Goal: Task Accomplishment & Management: Manage account settings

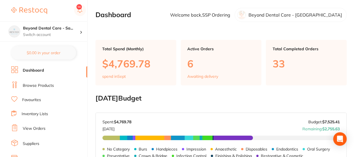
scroll to position [137, 0]
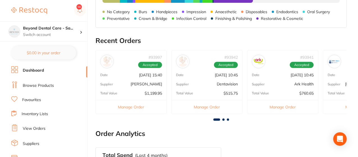
click at [222, 118] on span at bounding box center [223, 119] width 2 height 2
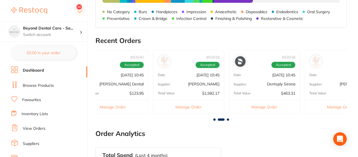
scroll to position [0, 251]
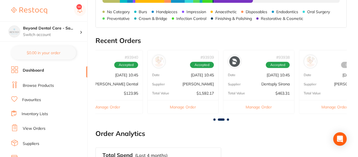
click at [194, 102] on button "Manage Order" at bounding box center [183, 107] width 71 height 14
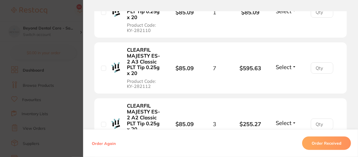
scroll to position [137, 0]
click at [349, 7] on div "Order ID: Restocq- 93939 Order Information Accepted Order Order Date [DATE] 10:…" at bounding box center [220, 78] width 275 height 157
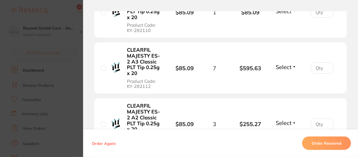
scroll to position [119, 0]
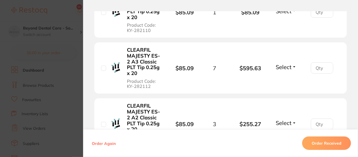
drag, startPoint x: 356, startPoint y: 54, endPoint x: 356, endPoint y: 12, distance: 41.8
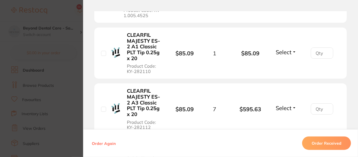
drag, startPoint x: 356, startPoint y: 12, endPoint x: 358, endPoint y: 20, distance: 7.9
click at [358, 20] on div "Order ID: Restocq- 93939 Order Information Accepted Order Order Date [DATE] 10:…" at bounding box center [220, 84] width 275 height 146
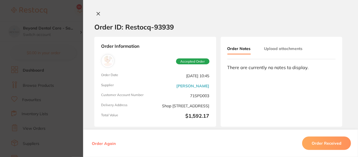
scroll to position [144, 0]
click at [356, 33] on section "Order ID: Restocq- 93939" at bounding box center [220, 27] width 275 height 20
click at [354, 149] on div "Order Again Order Received" at bounding box center [220, 143] width 275 height 28
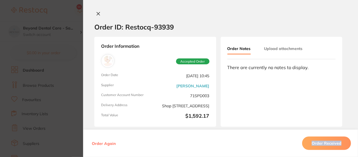
click at [354, 149] on div "Order Again Order Received" at bounding box center [220, 143] width 275 height 28
drag, startPoint x: 354, startPoint y: 149, endPoint x: 343, endPoint y: 136, distance: 17.1
click at [343, 136] on div "Order Again Order Received" at bounding box center [220, 143] width 275 height 28
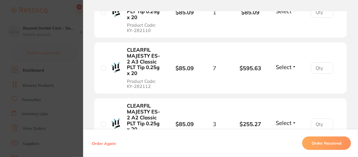
click at [357, 94] on div "Order ID: Restocq- 93939 Order Information Accepted Order Order Date [DATE] 10:…" at bounding box center [220, 84] width 275 height 146
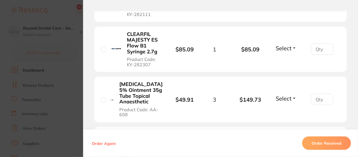
click at [103, 47] on input "checkbox" at bounding box center [103, 49] width 5 height 5
checkbox input "false"
click at [356, 120] on section "Your Orders Select all ( 0 ) Price Quantity Total Item Status You can use this …" at bounding box center [220, 88] width 275 height 667
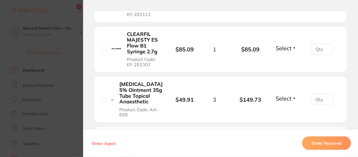
click at [356, 120] on section "Your Orders Select all ( 0 ) Price Quantity Total Item Status You can use this …" at bounding box center [220, 88] width 275 height 667
drag, startPoint x: 356, startPoint y: 120, endPoint x: 357, endPoint y: 117, distance: 3.1
click at [357, 117] on div "Order ID: Restocq- 93939 Order Information Accepted Order Order Date [DATE] 10:…" at bounding box center [220, 84] width 275 height 146
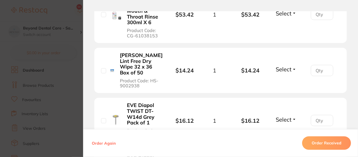
scroll to position [724, 0]
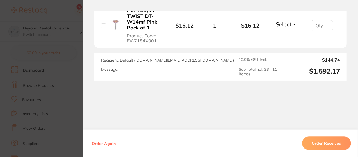
click at [324, 141] on button "Order Received" at bounding box center [326, 142] width 49 height 13
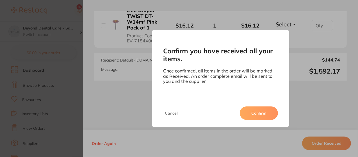
click at [170, 113] on button "Cancel" at bounding box center [171, 112] width 16 height 13
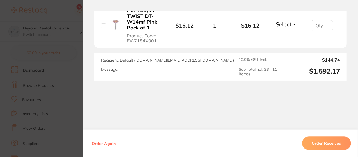
scroll to position [0, 0]
click at [232, 1] on div "Confirm you have received all your items. Once confirmed, all items in the orde…" at bounding box center [220, 78] width 275 height 157
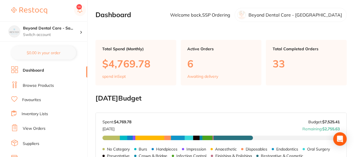
click at [203, 69] on p "6" at bounding box center [220, 64] width 67 height 12
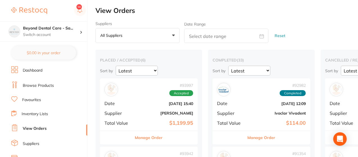
click at [337, 31] on div "Suppliers All suppliers +0 All suppliers AB Orthodontics [PERSON_NAME] Dental A…" at bounding box center [226, 32] width 262 height 22
click at [308, 29] on div "Suppliers All suppliers +0 All suppliers AB Orthodontics [PERSON_NAME] Dental A…" at bounding box center [226, 32] width 262 height 22
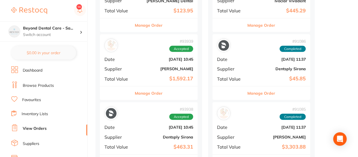
scroll to position [326, 0]
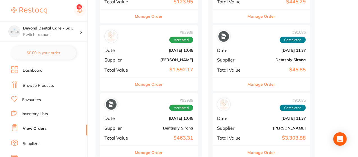
click at [39, 113] on link "Inventory Lists" at bounding box center [35, 114] width 26 height 6
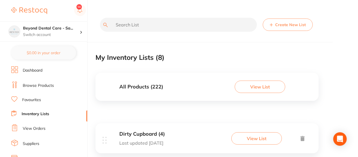
click at [250, 142] on button "View List" at bounding box center [256, 138] width 51 height 12
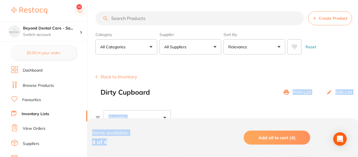
drag, startPoint x: 230, startPoint y: 124, endPoint x: 260, endPoint y: 75, distance: 57.4
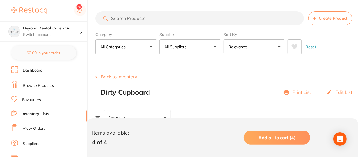
click at [260, 75] on div "Back to Inventory Dirty Cupboard Print List Edit List" at bounding box center [226, 85] width 262 height 22
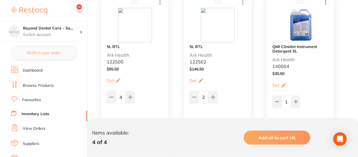
scroll to position [146, 0]
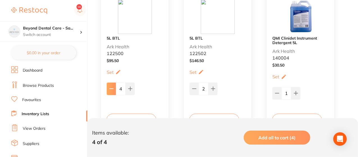
click at [111, 90] on icon at bounding box center [111, 88] width 4 height 4
type input "2"
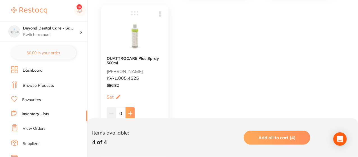
click at [132, 117] on button at bounding box center [129, 113] width 9 height 12
type input "2"
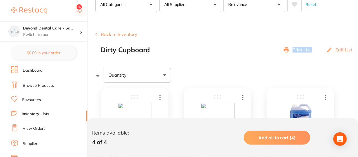
scroll to position [45, 0]
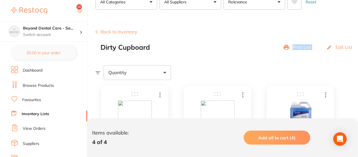
click at [121, 33] on button "Back to Inventory" at bounding box center [116, 31] width 42 height 5
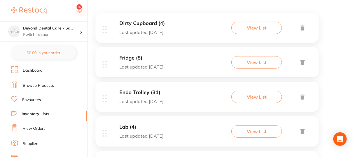
scroll to position [104, 0]
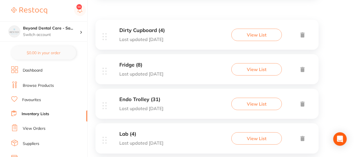
click at [252, 69] on button "View List" at bounding box center [256, 69] width 51 height 12
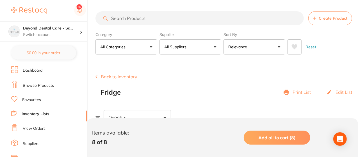
click at [114, 76] on button "Back to Inventory" at bounding box center [116, 76] width 42 height 5
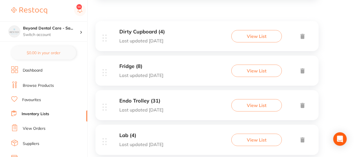
scroll to position [112, 0]
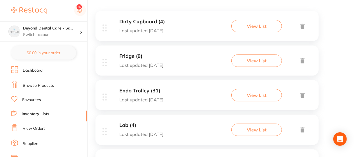
click at [257, 131] on button "View List" at bounding box center [256, 129] width 51 height 12
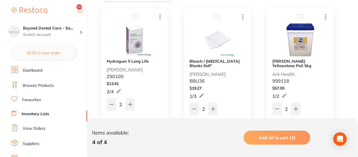
scroll to position [123, 0]
click at [277, 110] on icon at bounding box center [277, 108] width 4 height 4
type input "1"
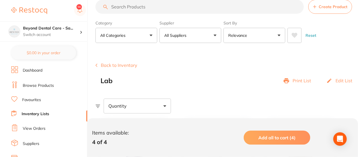
scroll to position [11, 0]
click at [116, 66] on button "Back to Inventory" at bounding box center [116, 65] width 42 height 5
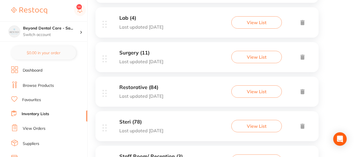
scroll to position [225, 0]
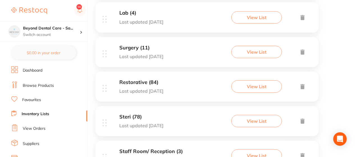
click at [267, 50] on button "View List" at bounding box center [256, 52] width 51 height 12
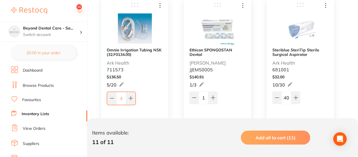
scroll to position [135, 0]
click at [111, 92] on button at bounding box center [111, 97] width 9 height 12
type input "2"
click at [216, 97] on button at bounding box center [212, 97] width 9 height 12
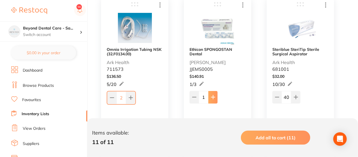
type input "2"
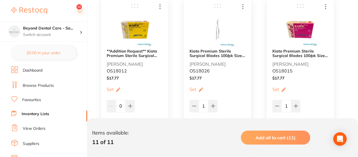
scroll to position [449, 0]
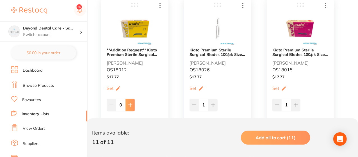
click at [125, 103] on button at bounding box center [129, 105] width 9 height 12
type input "1"
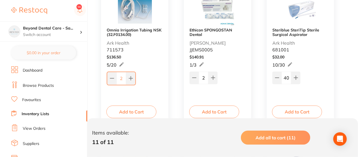
scroll to position [154, 0]
click at [275, 77] on icon at bounding box center [277, 78] width 4 height 4
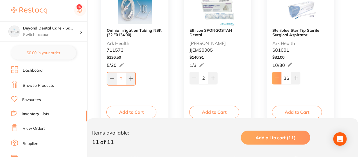
click at [275, 77] on icon at bounding box center [277, 78] width 4 height 4
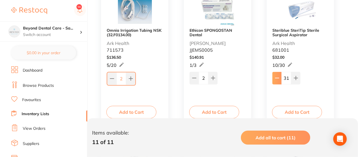
click at [275, 77] on icon at bounding box center [277, 78] width 4 height 4
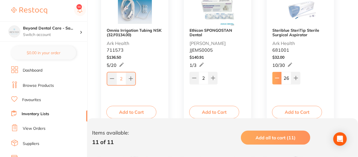
click at [275, 77] on icon at bounding box center [277, 78] width 4 height 4
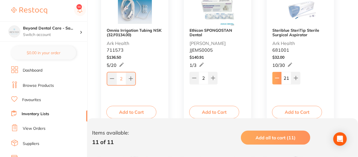
click at [275, 77] on icon at bounding box center [277, 78] width 4 height 4
type input "19"
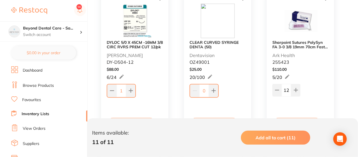
scroll to position [300, 0]
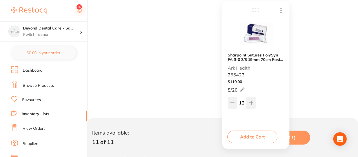
drag, startPoint x: 326, startPoint y: 93, endPoint x: 283, endPoint y: 102, distance: 43.7
click at [283, 102] on div "Omnia Irrigation Tubing NSK (32.F0134.00) Ark Health 711573 $ 136.50 5 / 20 2 5…" at bounding box center [222, 142] width 254 height 635
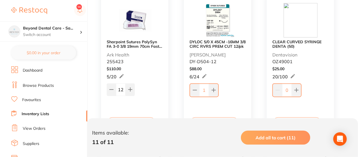
click at [358, 27] on div "Item Price Qty on Hand Min / Max Omnia Irrigation Tubing NSK (32.F0134.00) Ark …" at bounding box center [226, 159] width 262 height 669
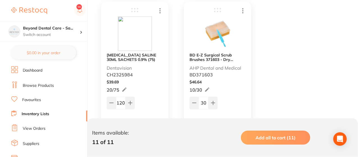
scroll to position [611, 0]
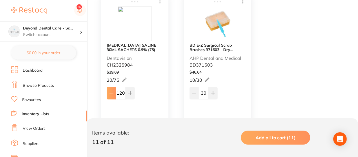
click at [111, 93] on icon at bounding box center [111, 93] width 4 height 0
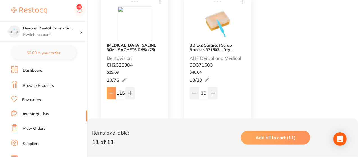
click at [111, 93] on icon at bounding box center [111, 93] width 4 height 0
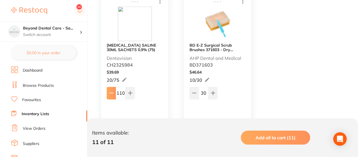
click at [111, 93] on icon at bounding box center [111, 93] width 4 height 0
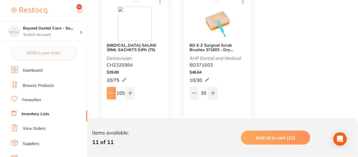
click at [111, 93] on icon at bounding box center [111, 93] width 4 height 0
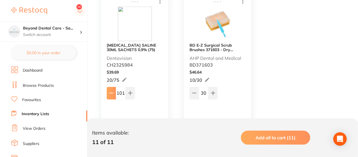
type input "100"
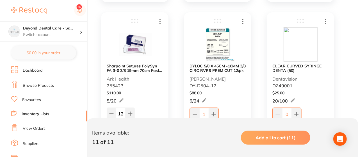
scroll to position [274, 0]
